Goal: Information Seeking & Learning: Learn about a topic

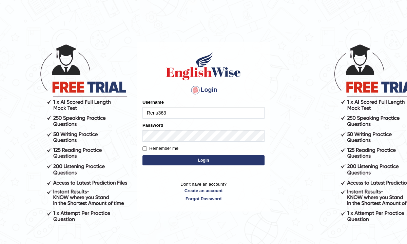
click at [160, 162] on button "Login" at bounding box center [204, 160] width 122 height 10
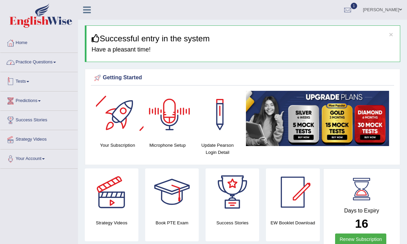
click at [36, 66] on link "Practice Questions" at bounding box center [38, 61] width 77 height 17
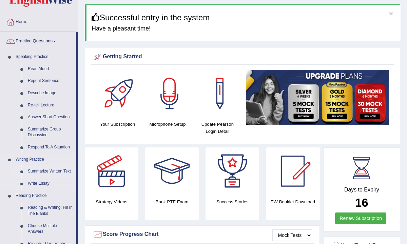
scroll to position [22, 0]
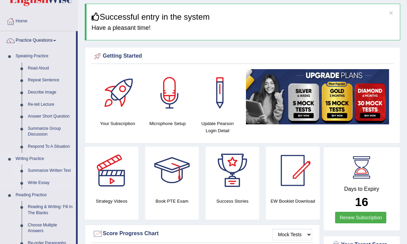
click at [45, 171] on link "Summarize Written Text" at bounding box center [50, 171] width 51 height 12
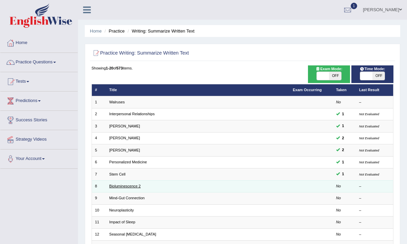
click at [119, 184] on link "Bioluminescence 2" at bounding box center [125, 186] width 32 height 4
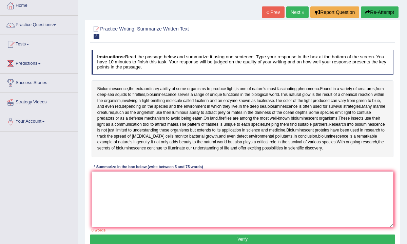
scroll to position [38, 0]
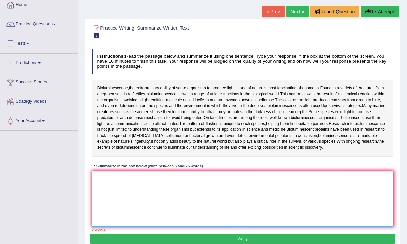
click at [188, 189] on textarea at bounding box center [243, 199] width 302 height 56
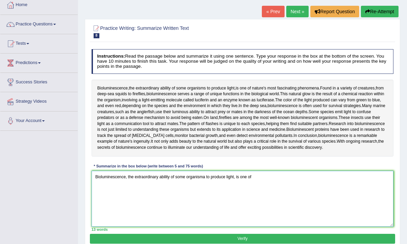
click at [206, 177] on textarea "Bioluminescence, the extraordinary ability of some organisma to produce light, …" at bounding box center [243, 199] width 302 height 56
click at [263, 177] on textarea "Bioluminescence, the extraordinary ability of some organisms to produce light, …" at bounding box center [243, 199] width 302 height 56
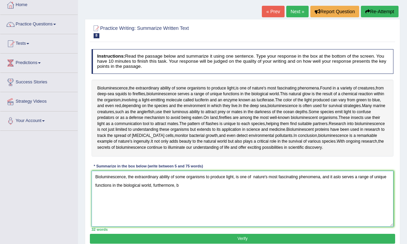
click at [345, 179] on textarea "Bioluminescence, the extraordinary ability of some organisms to produce light, …" at bounding box center [243, 199] width 302 height 56
click at [235, 188] on textarea "Bioluminescence, the extraordinary ability of some organisms to produce light, …" at bounding box center [243, 199] width 302 height 56
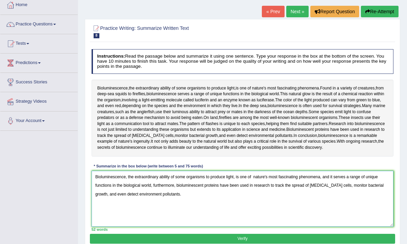
click at [139, 194] on textarea "Bioluminescence, the extraordinary ability of some organisms to produce light, …" at bounding box center [243, 199] width 302 height 56
click at [170, 196] on textarea "Bioluminescence, the extraordinary ability of some organisms to produce light, …" at bounding box center [243, 199] width 302 height 56
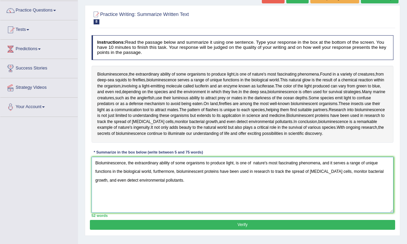
scroll to position [53, 0]
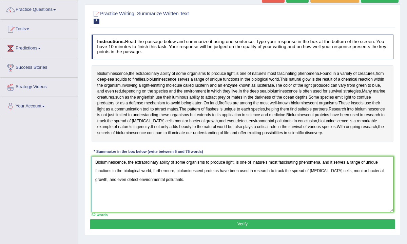
click at [254, 161] on textarea "Bioluminescence, the extraordinary ability of some organisms to produce light, …" at bounding box center [243, 184] width 302 height 56
type textarea "Bioluminescence, the extraordinary ability of some organisms to produce light, …"
click at [245, 224] on button "Verify" at bounding box center [242, 225] width 305 height 10
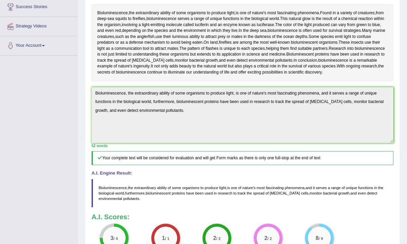
scroll to position [187, 0]
